Goal: Find specific page/section: Find specific page/section

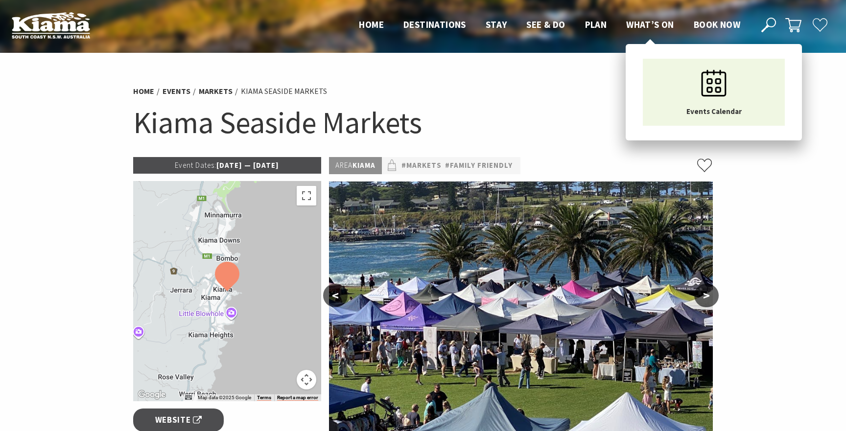
click at [659, 25] on span "What’s On" at bounding box center [650, 25] width 48 height 12
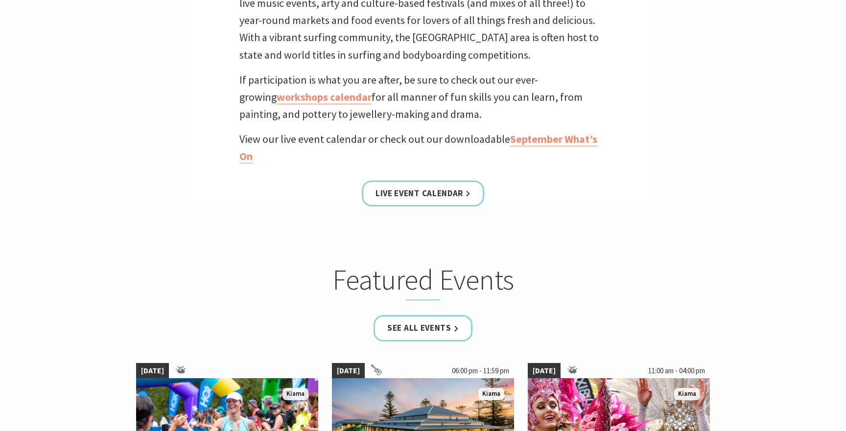
scroll to position [369, 0]
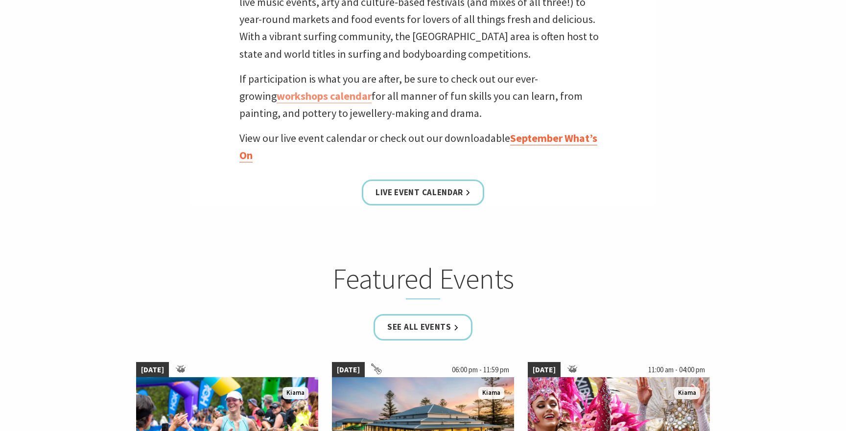
click at [572, 139] on link "September What’s On" at bounding box center [418, 146] width 358 height 31
